Goal: Task Accomplishment & Management: Manage account settings

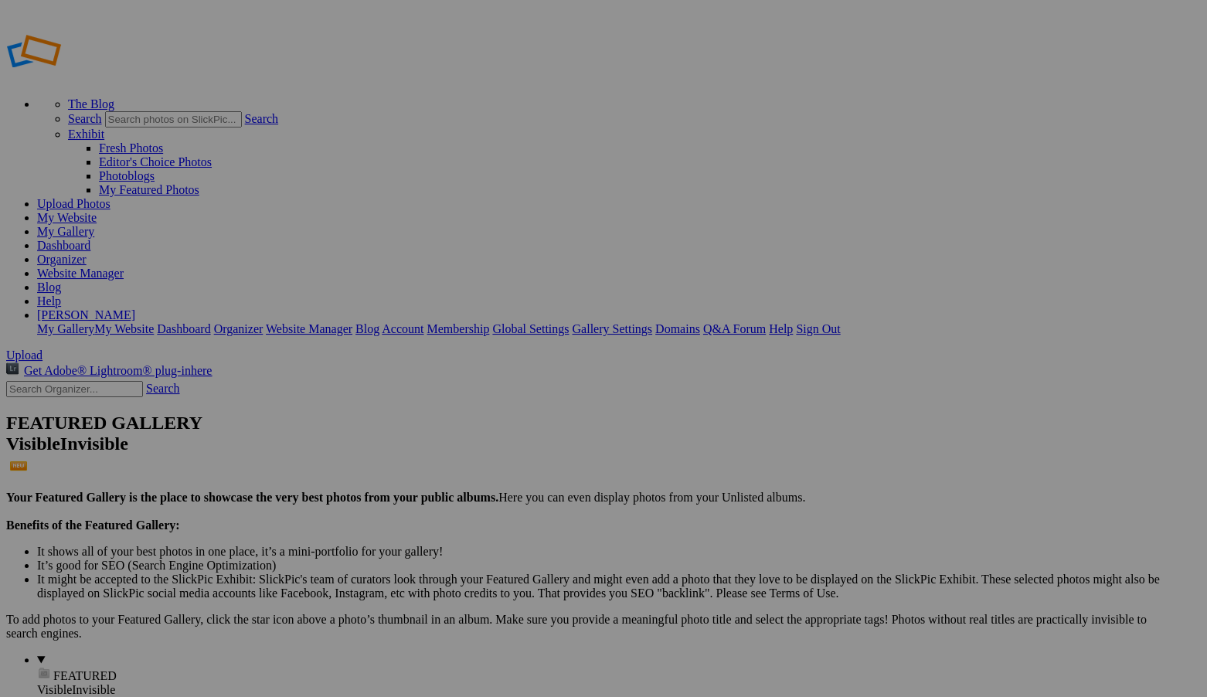
click at [501, 448] on span "Yes" at bounding box center [492, 449] width 18 height 13
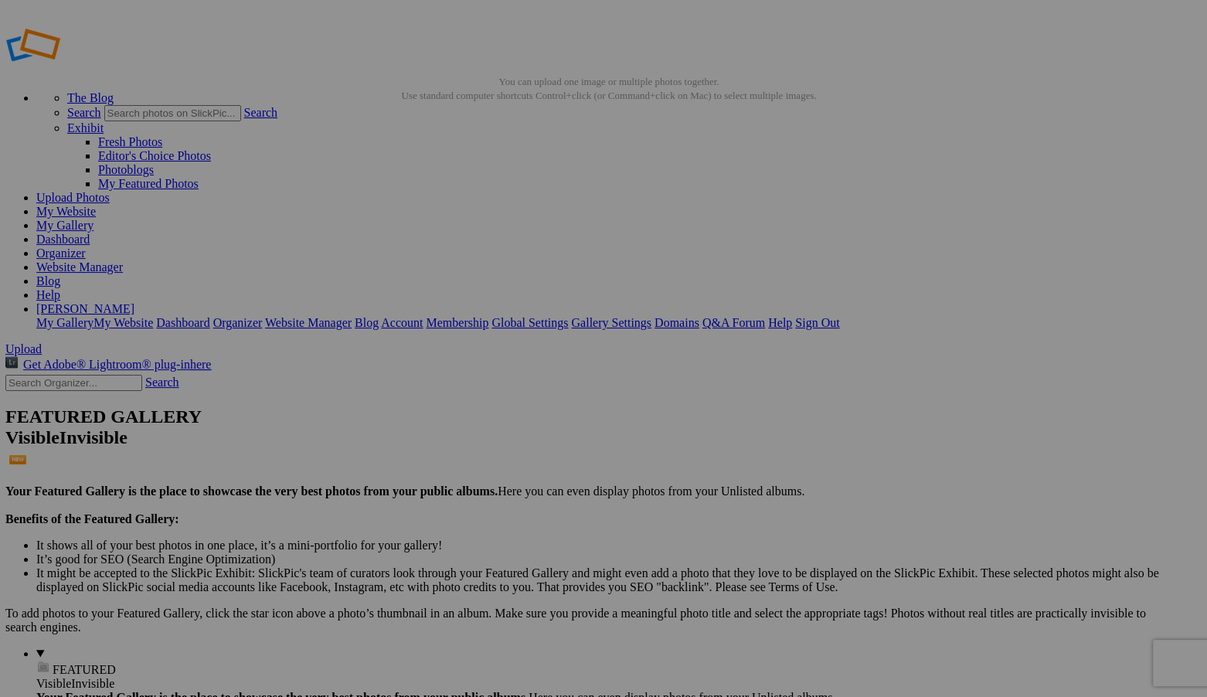
scroll to position [6, 0]
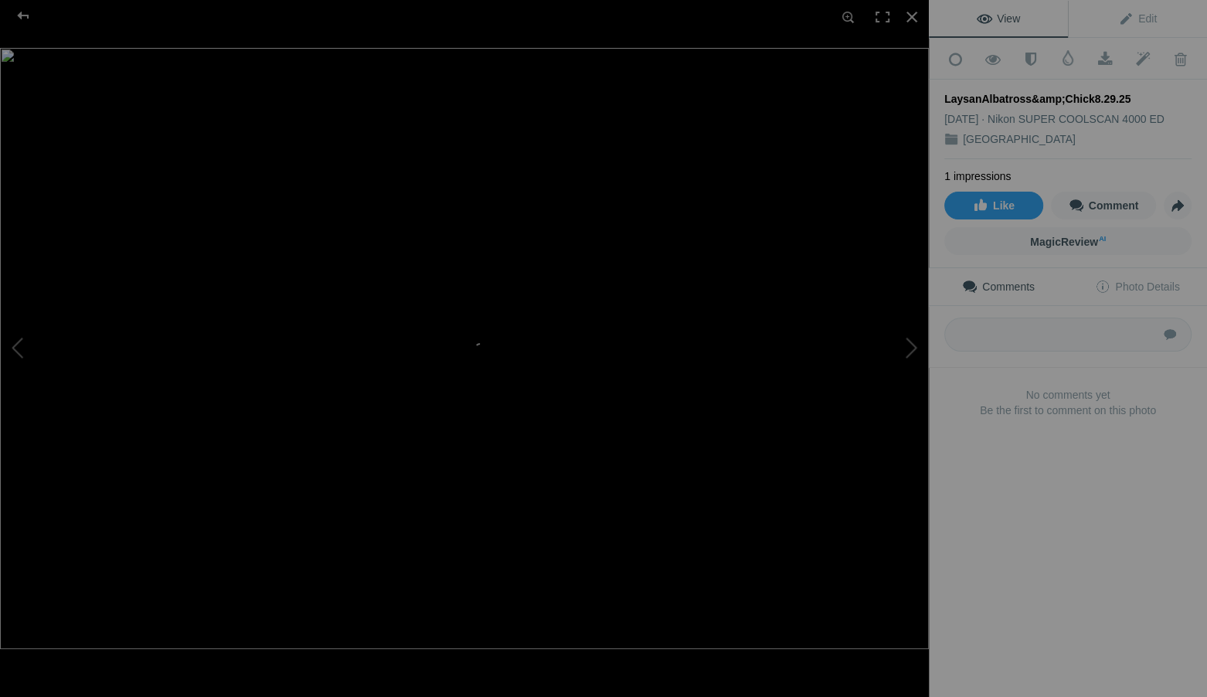
scroll to position [0, 0]
click at [1071, 62] on span at bounding box center [1067, 57] width 15 height 15
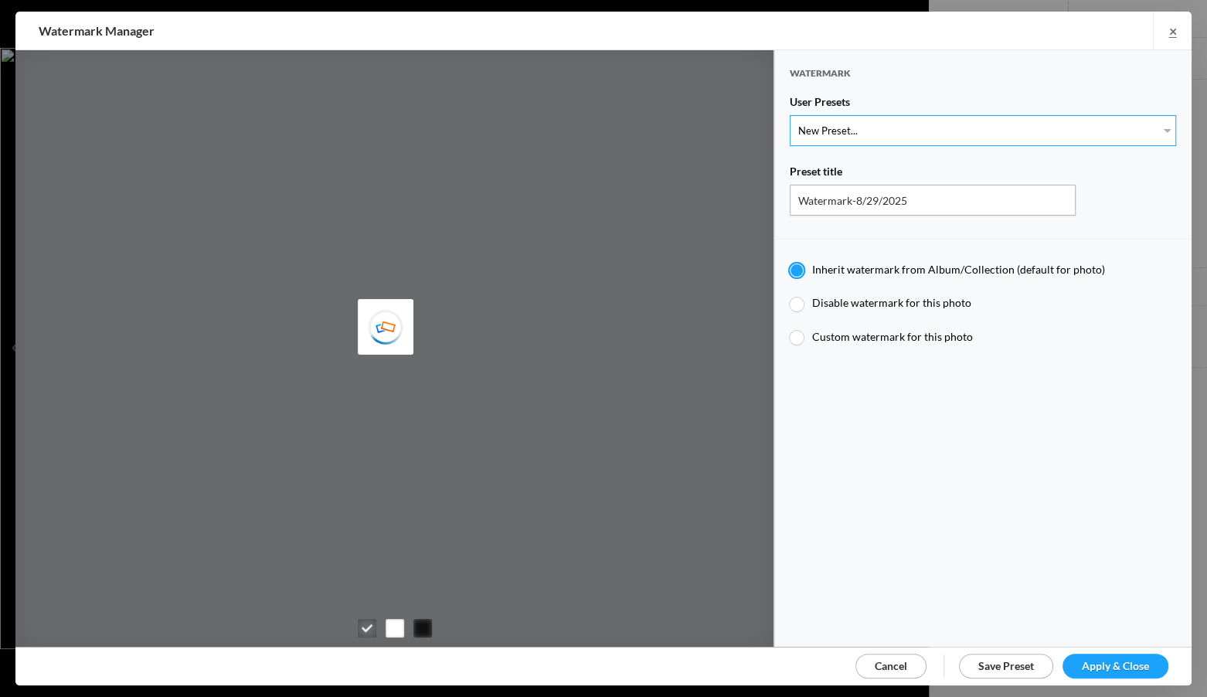
select select "1: Object"
type input "Watermark-7/22/2025"
radio input "false"
radio input "true"
type input "[PERSON_NAME]"
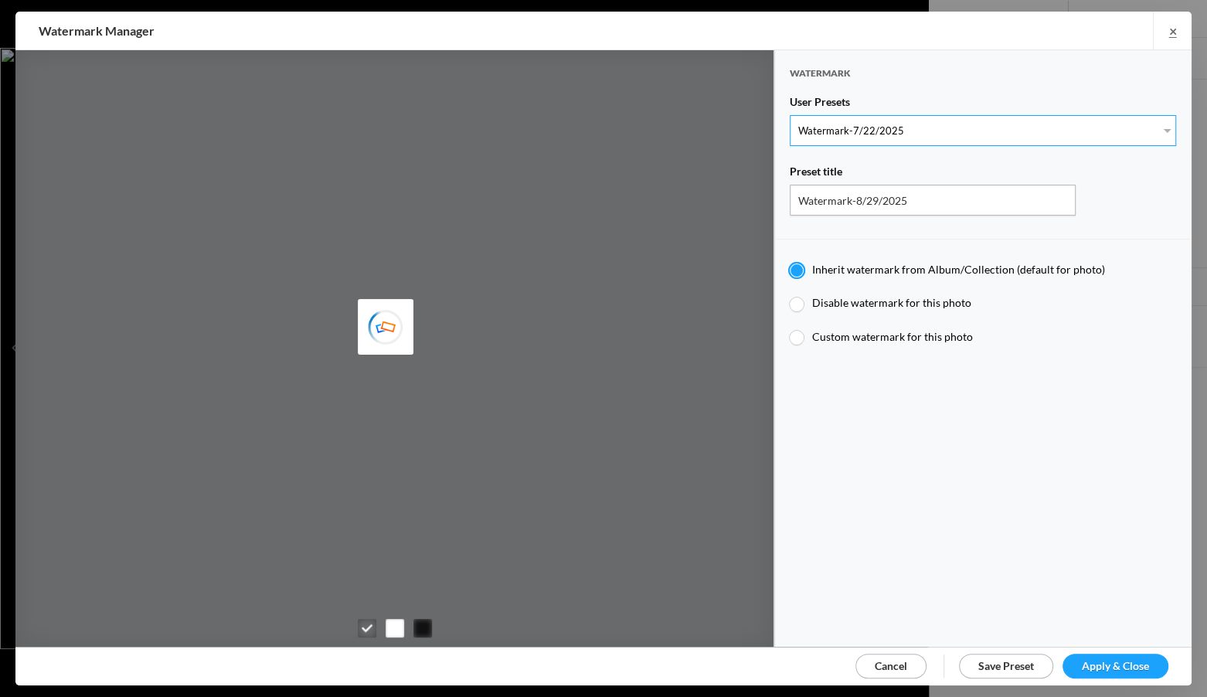
radio input "false"
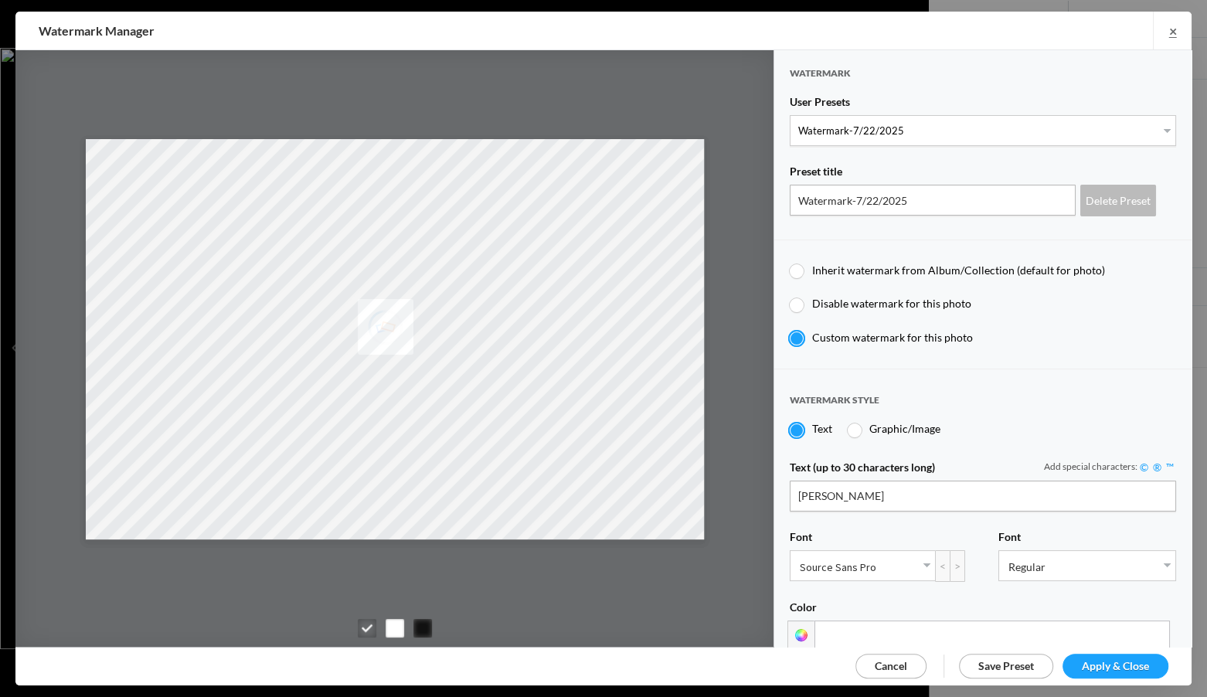
click at [1126, 662] on span "Apply & Close" at bounding box center [1115, 665] width 67 height 13
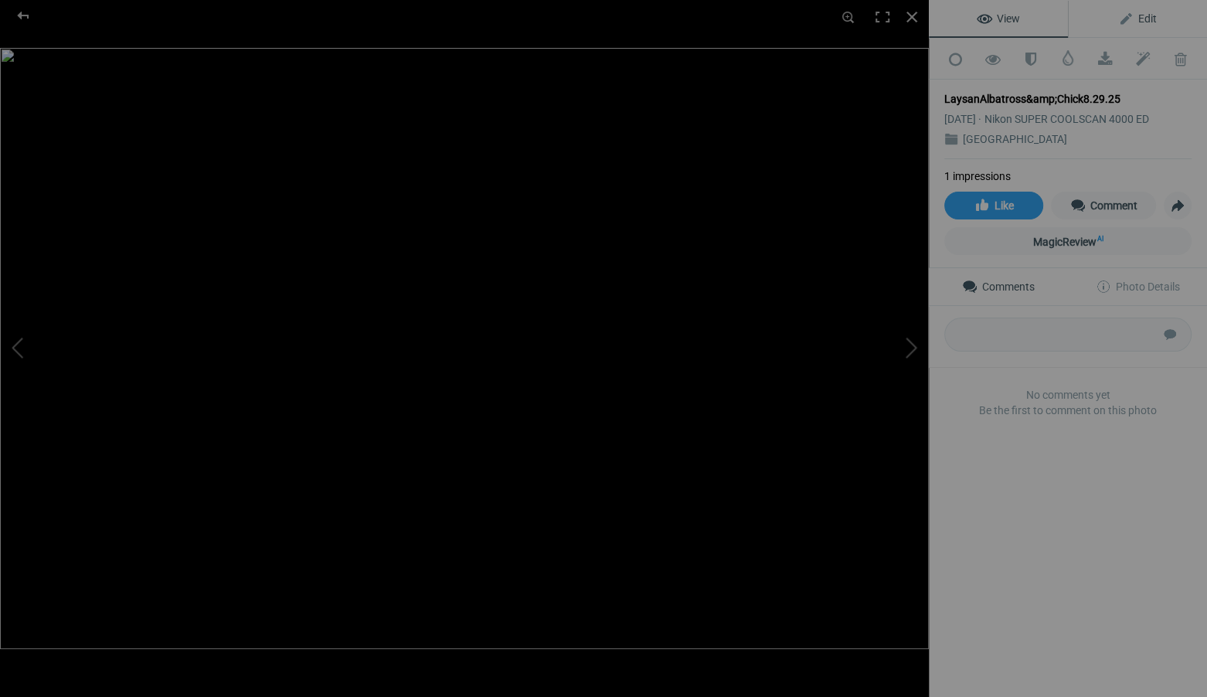
click at [1146, 17] on span "Edit" at bounding box center [1137, 18] width 39 height 12
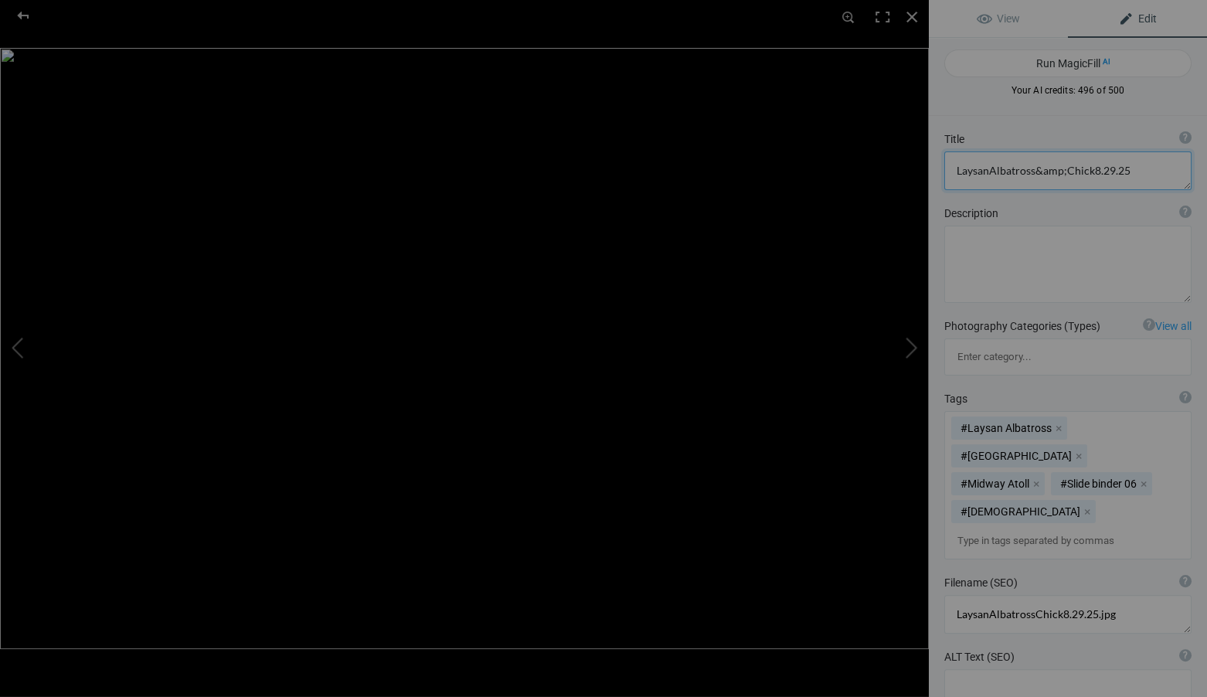
click at [1130, 168] on textarea at bounding box center [1067, 170] width 247 height 39
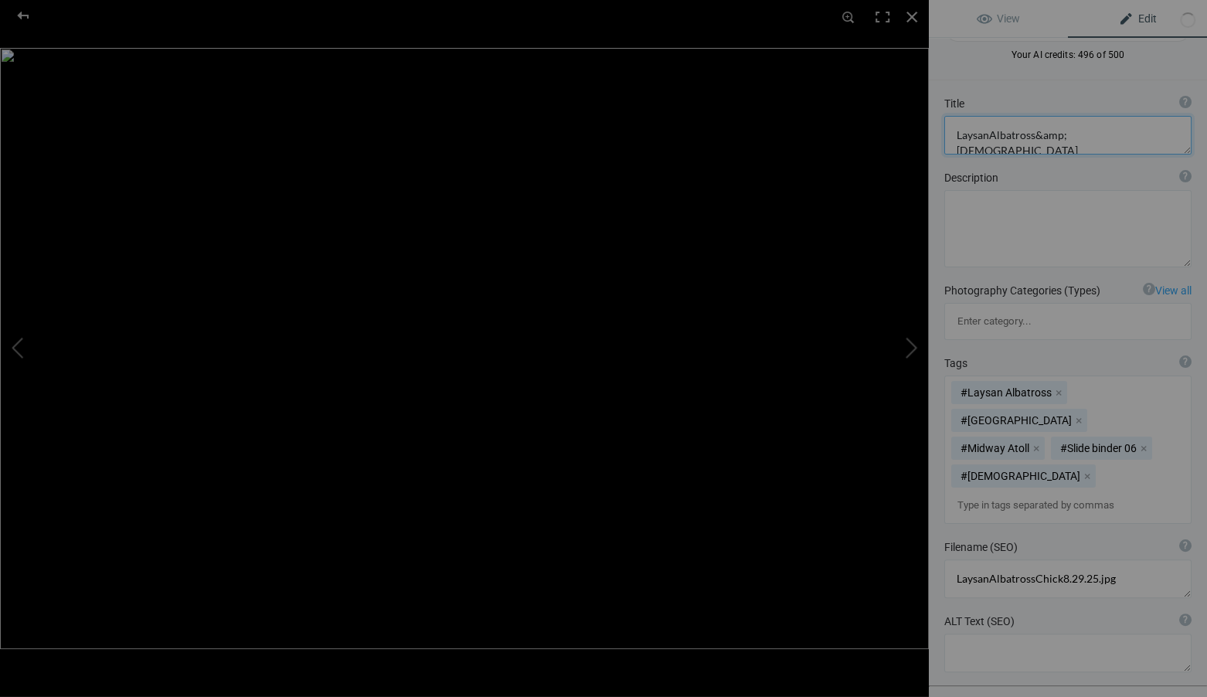
scroll to position [39, 0]
click at [1064, 132] on textarea at bounding box center [1067, 131] width 247 height 39
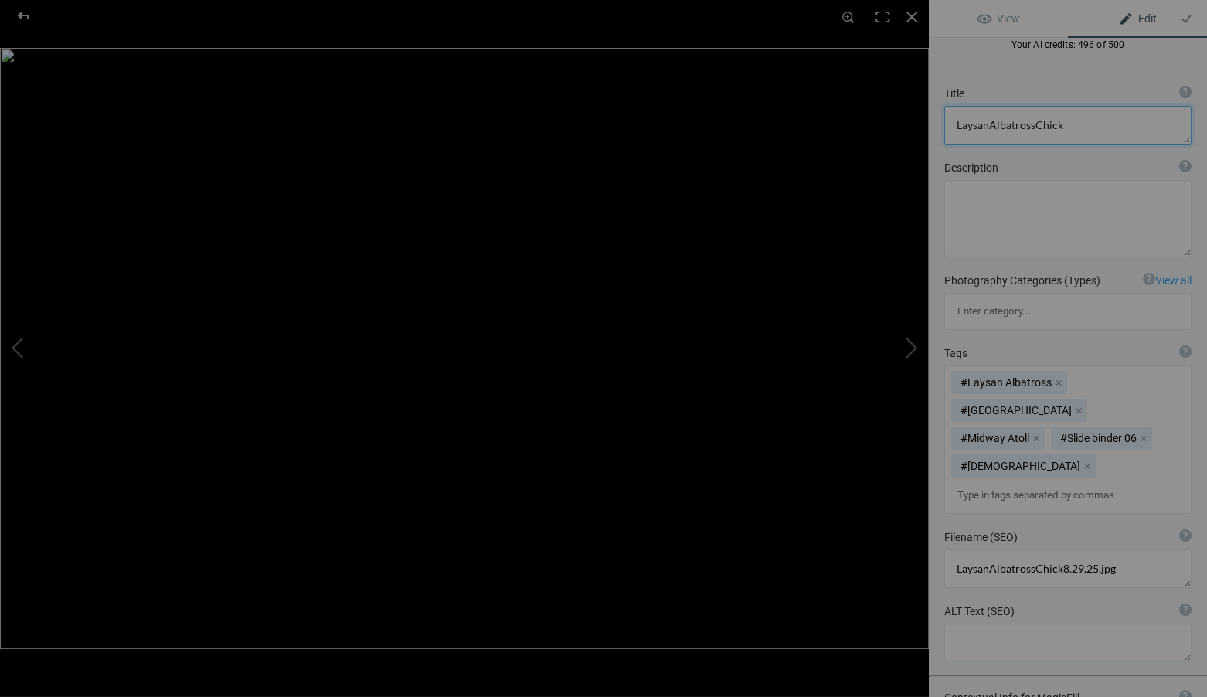
scroll to position [43, 0]
click at [989, 121] on textarea at bounding box center [1067, 127] width 247 height 39
click at [1038, 127] on textarea at bounding box center [1067, 127] width 247 height 39
click at [1093, 126] on textarea at bounding box center [1067, 127] width 247 height 39
type textarea "Laysan Albatross and [DEMOGRAPHIC_DATA] 2"
